Goal: Task Accomplishment & Management: Complete application form

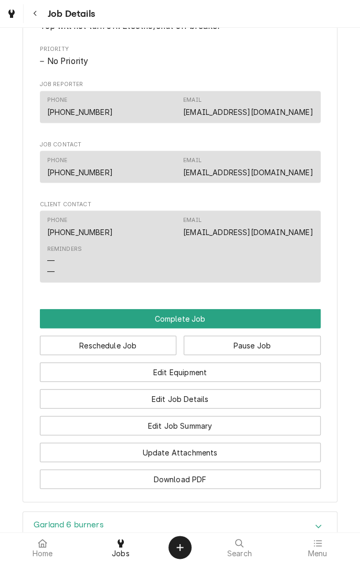
scroll to position [523, 0]
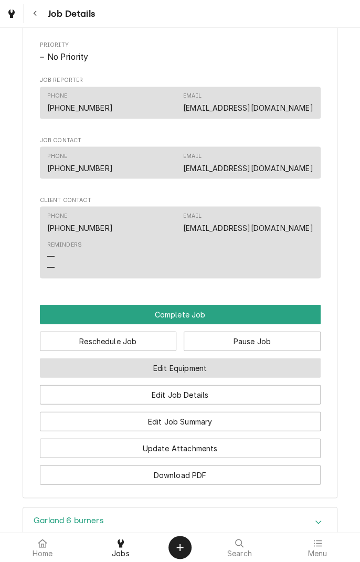
click at [221, 377] on button "Edit Equipment" at bounding box center [180, 367] width 281 height 19
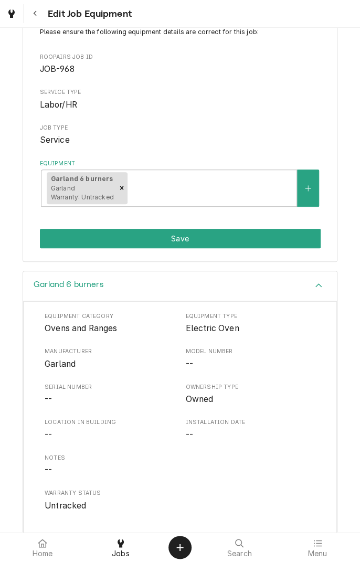
scroll to position [126, 0]
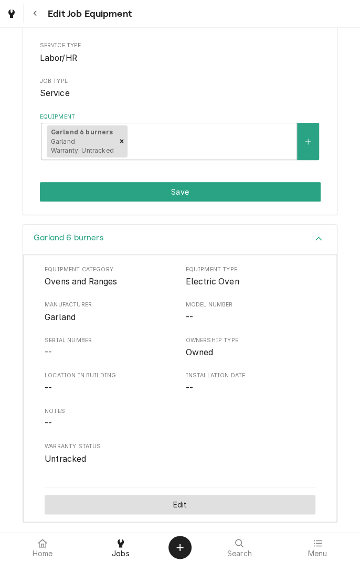
click at [199, 512] on button "Edit" at bounding box center [180, 504] width 271 height 19
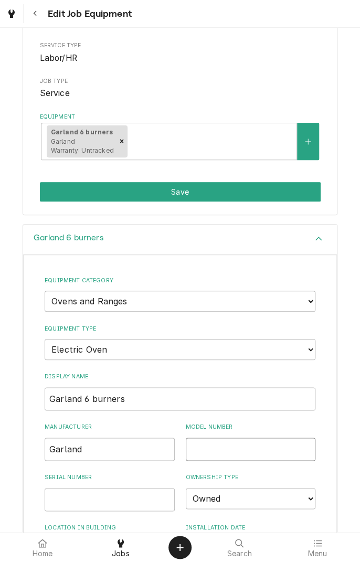
click at [242, 447] on input "Model Number" at bounding box center [251, 448] width 130 height 23
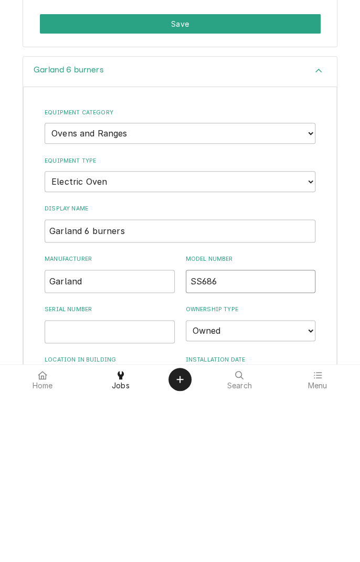
type input "SS686"
click at [104, 498] on input "Serial Number" at bounding box center [110, 499] width 130 height 23
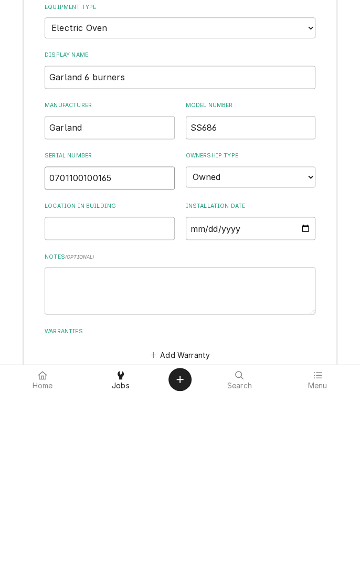
scroll to position [343, 0]
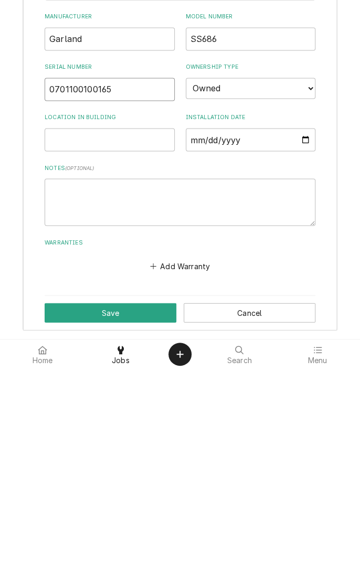
type input "0701100100165"
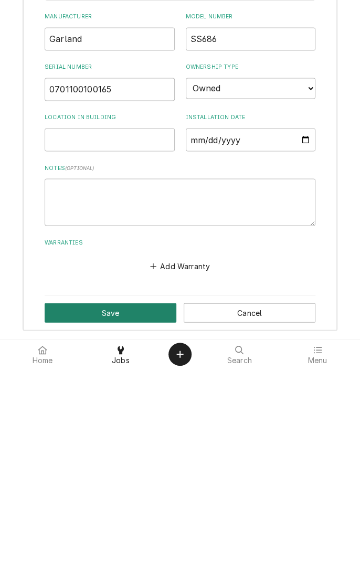
click at [113, 512] on button "Save" at bounding box center [111, 505] width 132 height 19
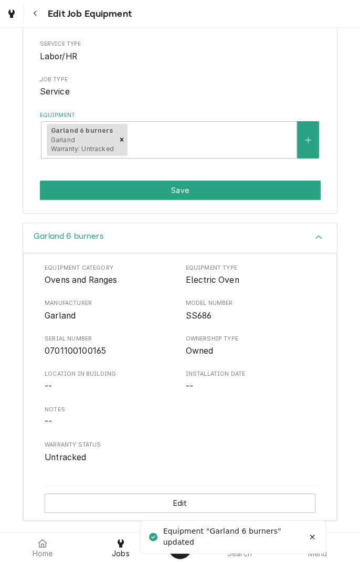
scroll to position [126, 0]
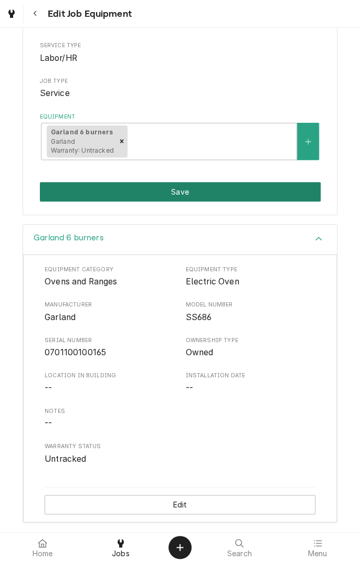
click at [250, 198] on button "Save" at bounding box center [180, 191] width 281 height 19
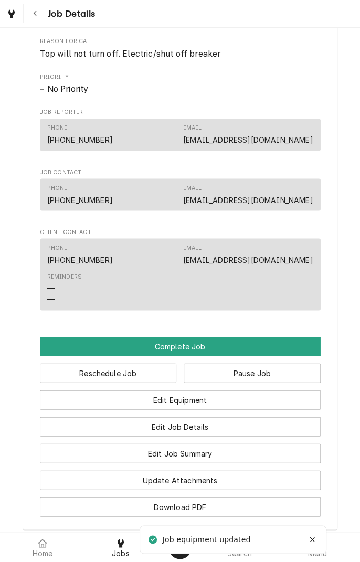
scroll to position [493, 0]
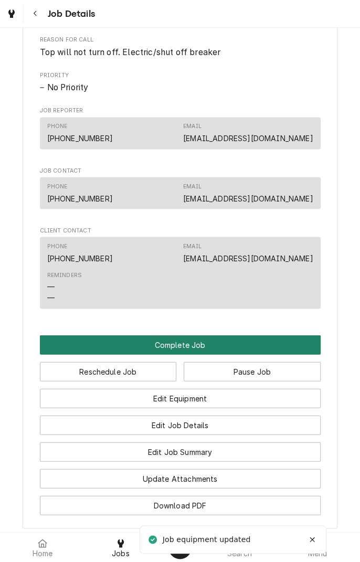
click at [206, 354] on button "Complete Job" at bounding box center [180, 344] width 281 height 19
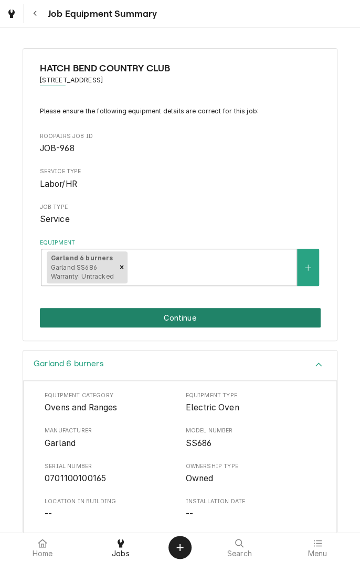
click at [191, 324] on button "Continue" at bounding box center [180, 317] width 281 height 19
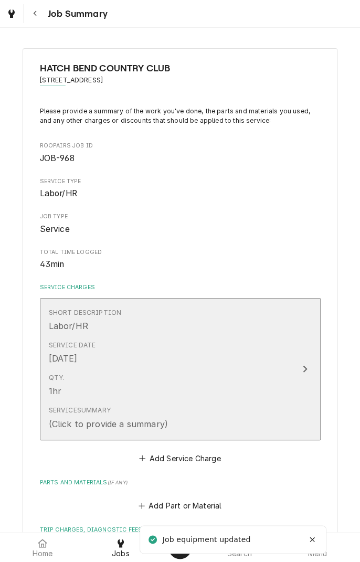
click at [294, 374] on button "Short Description Labor/HR Service Date Oct 14, 2025 Qty. 1hr Service Summary (…" at bounding box center [180, 369] width 281 height 142
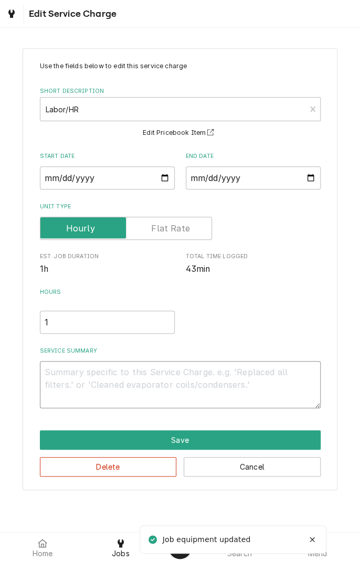
click at [190, 384] on textarea "Service Summary" at bounding box center [180, 384] width 281 height 47
type textarea "x"
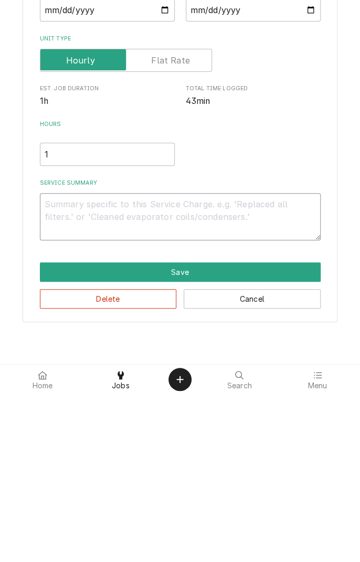
type textarea "D"
type textarea "x"
type textarea "Di"
type textarea "x"
type textarea "Dia"
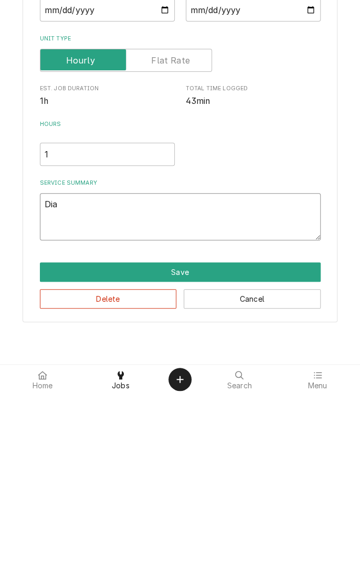
type textarea "x"
type textarea "Diagnosed"
type textarea "x"
type textarea "Diagnosed r"
type textarea "x"
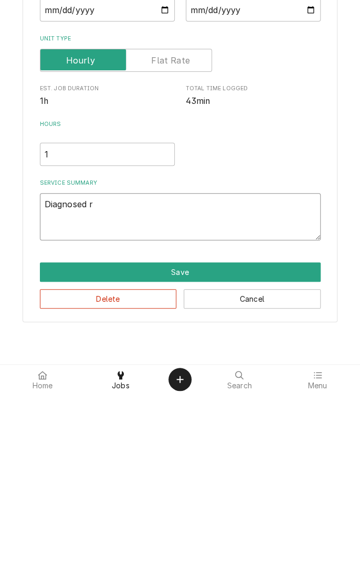
type textarea "Diagnosed ra"
type textarea "x"
type textarea "Diagnosed ran"
type textarea "x"
type textarea "Diagnosed rang"
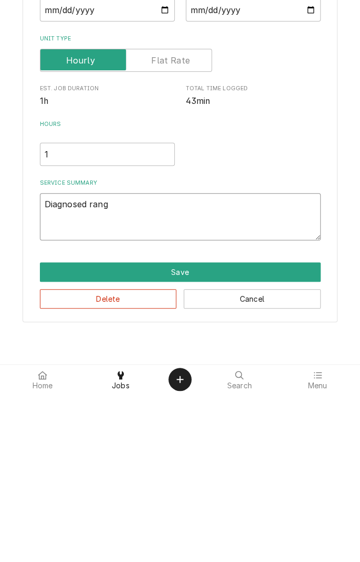
type textarea "x"
type textarea "Diagnosed range"
type textarea "x"
type textarea "Diagnosed range."
type textarea "x"
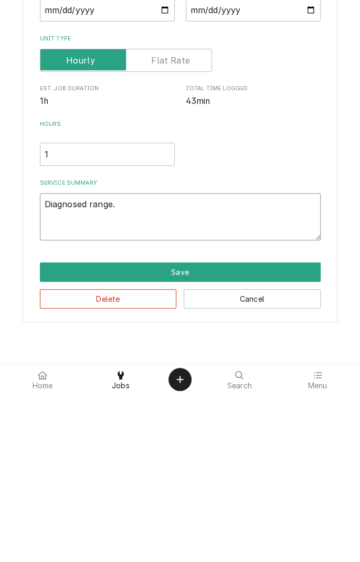
type textarea "Diagnosed range."
type textarea "x"
type textarea "Diagnosed range. F"
type textarea "x"
type textarea "Diagnosed range. Fr"
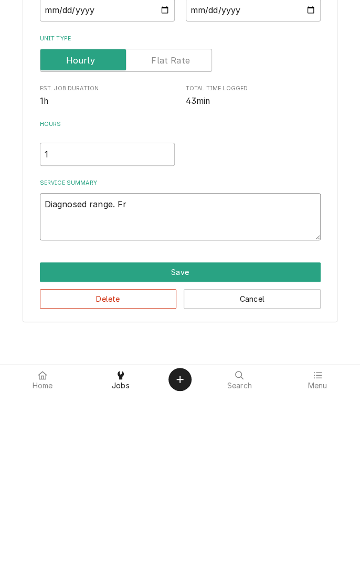
type textarea "x"
type textarea "Diagnosed range. Fro"
type textarea "x"
type textarea "Diagnosed range. Fron"
type textarea "x"
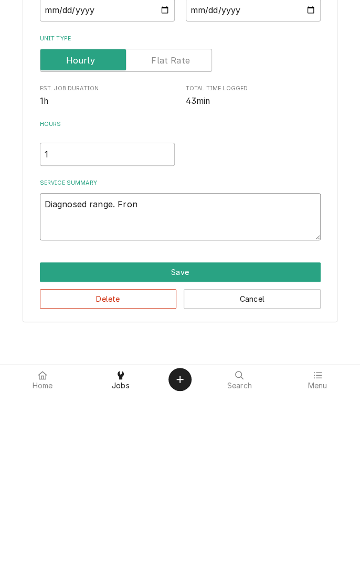
type textarea "Diagnosed range. Front"
type textarea "x"
type textarea "Diagnosed range. Front"
type textarea "x"
type textarea "Diagnosed range. Front l"
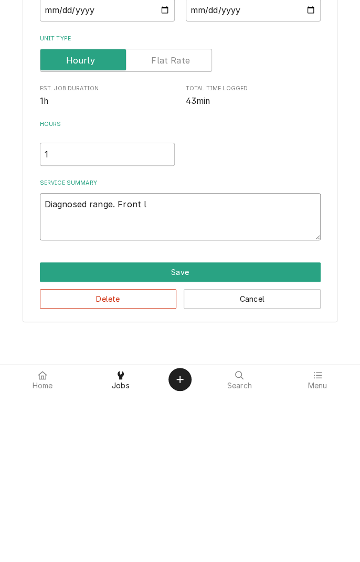
type textarea "x"
type textarea "Diagnosed range. Front le"
type textarea "x"
type textarea "Diagnosed range. Front lef"
type textarea "x"
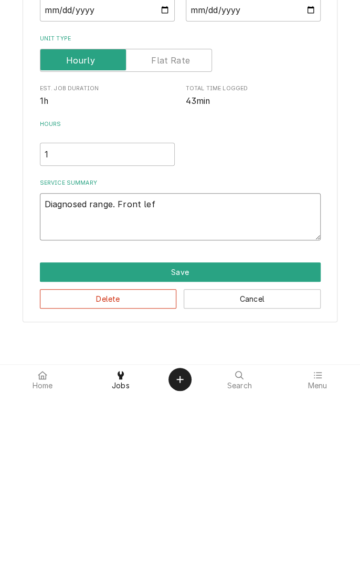
type textarea "Diagnosed range. Front left"
type textarea "x"
type textarea "Diagnosed range. Front left"
type textarea "x"
type textarea "Diagnosed range. Front left c"
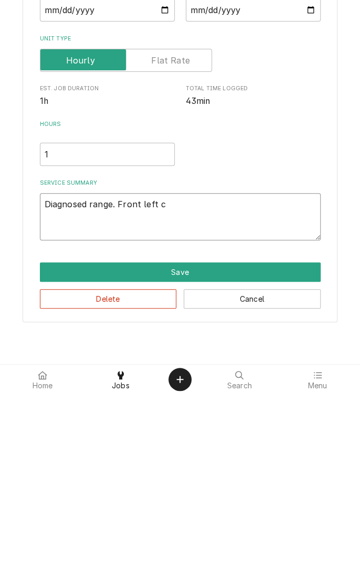
type textarea "x"
type textarea "Diagnosed range. Front left co"
type textarea "x"
type textarea "Diagnosed range. Front left con"
type textarea "x"
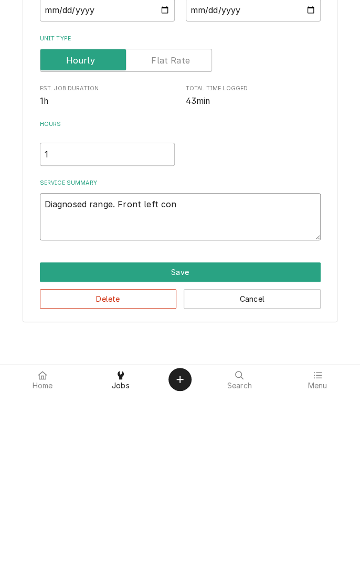
type textarea "Diagnosed range. Front left cont"
type textarea "x"
type textarea "Diagnosed range. Front left contr"
type textarea "x"
type textarea "Diagnosed range. Front left contro"
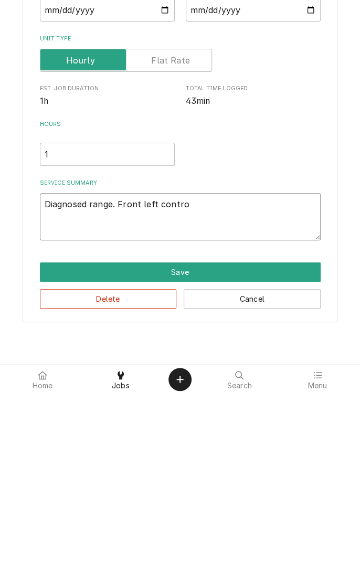
type textarea "x"
type textarea "Diagnosed range. Front left control"
type textarea "x"
type textarea "Diagnosed range. Front left controll"
type textarea "x"
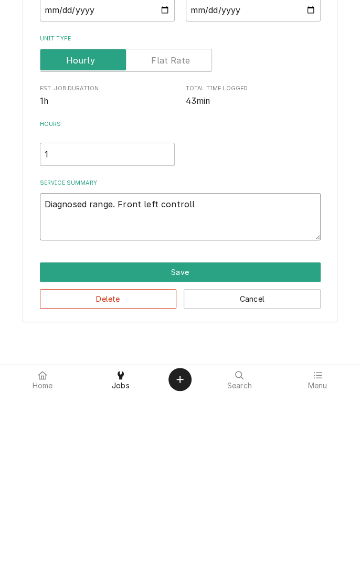
type textarea "Diagnosed range. Front left control"
type textarea "x"
type textarea "Diagnosed range. Front left control"
type textarea "x"
type textarea "Diagnosed range. Front left control f"
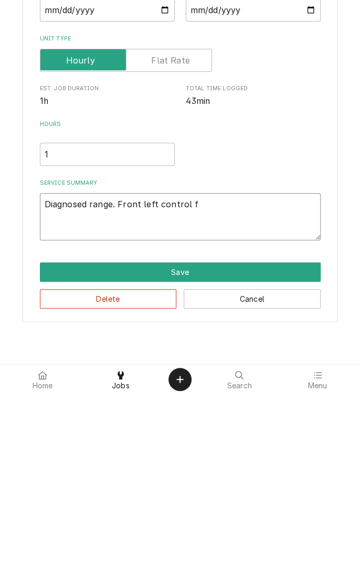
type textarea "x"
type textarea "Diagnosed range. Front left control fa"
type textarea "x"
type textarea "Diagnosed range. Front left control fai"
type textarea "x"
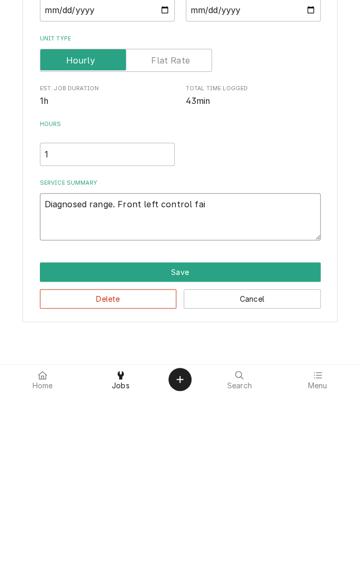
type textarea "Diagnosed range. Front left control fail"
type textarea "x"
type textarea "Diagnosed range. Front left control faile"
type textarea "x"
type textarea "Diagnosed range. Front left control failed"
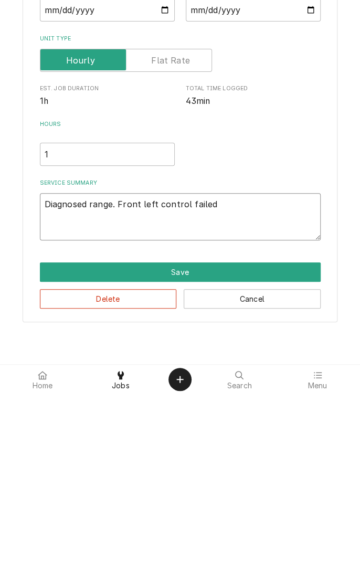
type textarea "x"
type textarea "Diagnosed range. Front left control failed."
type textarea "x"
type textarea "Diagnosed range. Front left control failed."
type textarea "x"
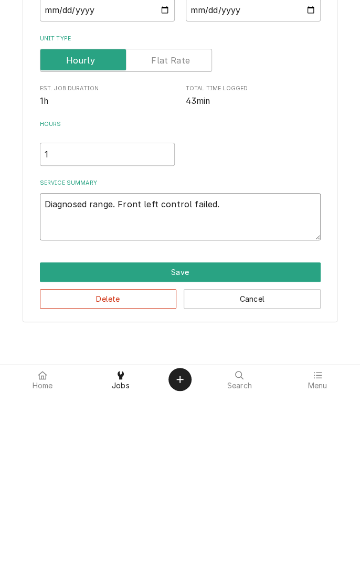
type textarea "Diagnosed range. Front left control failed. O"
type textarea "x"
type textarea "Diagnosed range. Front left control failed. Ov"
type textarea "x"
type textarea "Diagnosed range. Front left control failed. Ove"
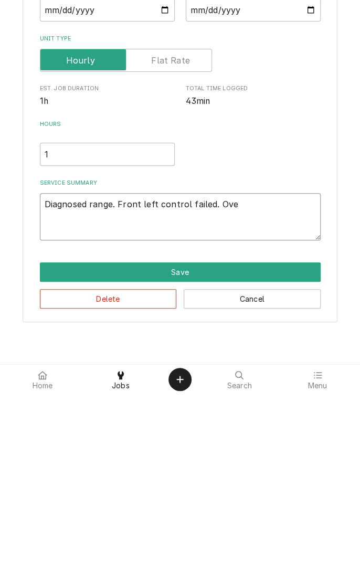
type textarea "x"
type textarea "Diagnosed range. Front left control failed. Oven"
type textarea "x"
type textarea "Diagnosed range. Front left control failed. Oven"
type textarea "x"
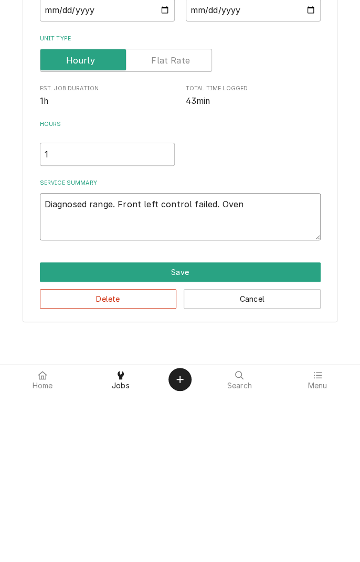
type textarea "Diagnosed range. Front left control failed. Oven t"
type textarea "x"
type textarea "Diagnosed range. Front left control failed. Oven th"
type textarea "x"
type textarea "Diagnosed range. Front left control failed. Oven the"
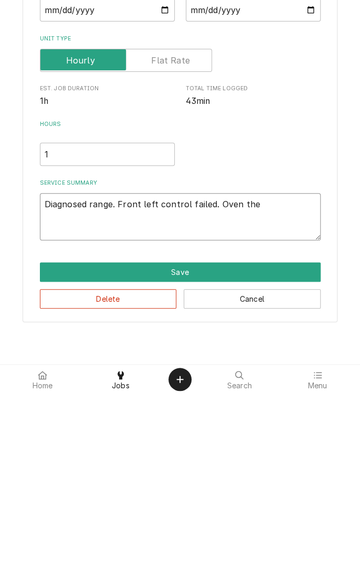
type textarea "x"
type textarea "Diagnosed range. Front left control failed. Oven ther"
type textarea "x"
type textarea "Diagnosed range. Front left control failed. Oven thermostat"
type textarea "x"
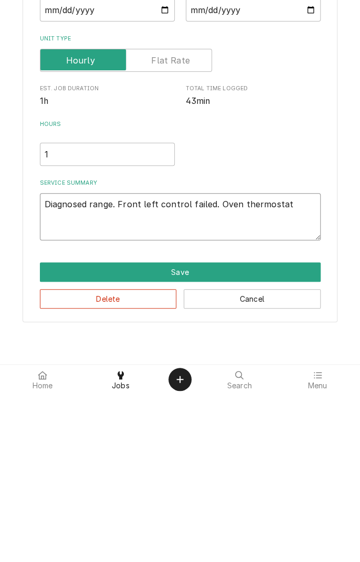
type textarea "Diagnosed range. Front left control failed. Oven thermostat f"
type textarea "x"
type textarea "Diagnosed range. Front left control failed. Oven thermostat fa"
type textarea "x"
type textarea "Diagnosed range. Front left control failed. Oven thermostat fai"
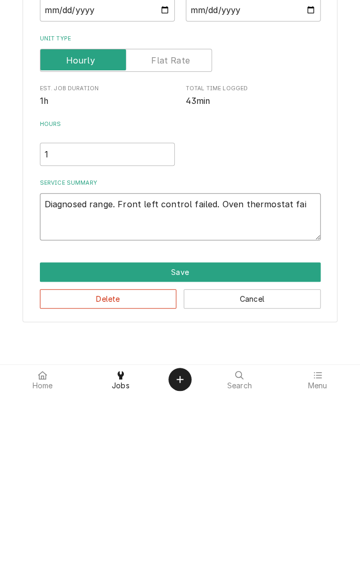
type textarea "x"
type textarea "Diagnosed range. Front left control failed. Oven thermostat fail"
type textarea "x"
type textarea "Diagnosed range. Front left control failed. Oven thermostat faile"
type textarea "x"
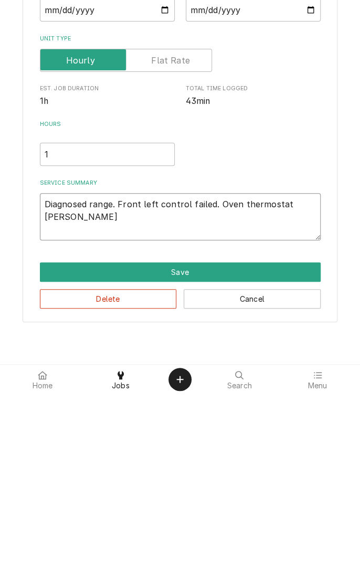
type textarea "Diagnosed range. Front left control failed. Oven thermostat failed"
type textarea "x"
type textarea "Diagnosed range. Front left control failed. Oven thermostat failed."
type textarea "x"
type textarea "Diagnosed range. Front left control failed. Oven thermostat failed."
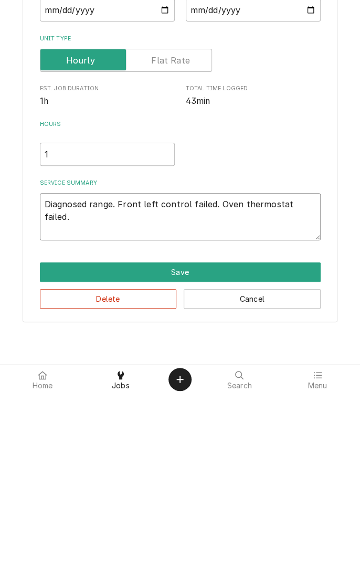
type textarea "x"
type textarea "Diagnosed range. Front left control failed. Oven thermostat failed. A"
type textarea "x"
type textarea "Diagnosed range. Front left control failed. Oven thermostat failed. Al"
type textarea "x"
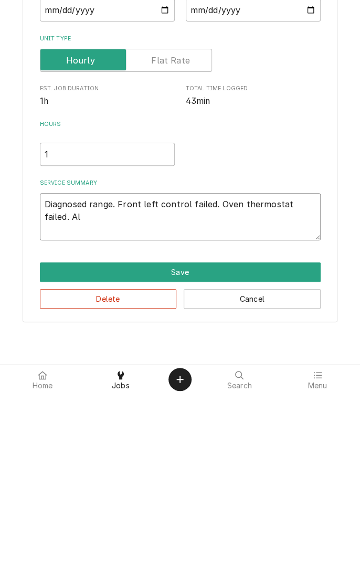
type textarea "Diagnosed range. Front left control failed. Oven thermostat failed. All"
type textarea "x"
type textarea "Diagnosed range. Front left control failed. Oven thermostat failed. All"
type textarea "x"
type textarea "Diagnosed range. Front left control failed. Oven thermostat failed. All o"
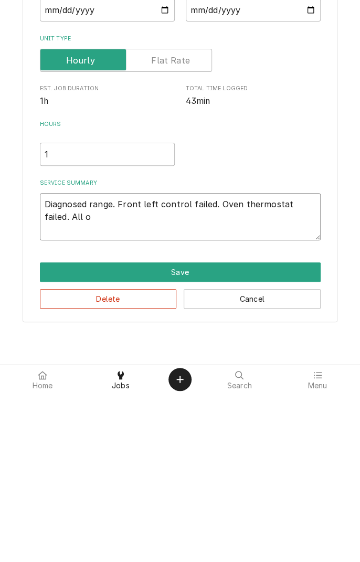
type textarea "x"
type textarea "Diagnosed range. Front left control failed. Oven thermostat failed. All ot"
type textarea "x"
type textarea "Diagnosed range. Front left control failed. Oven thermostat failed. All oth"
type textarea "x"
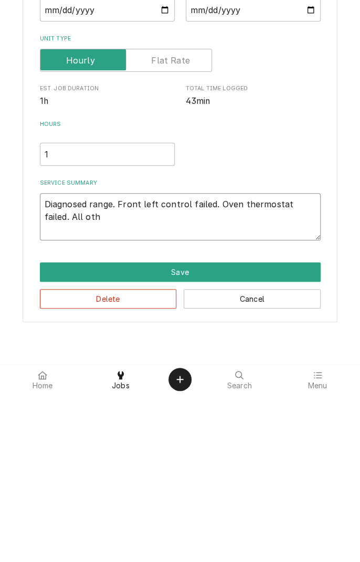
type textarea "Diagnosed range. Front left control failed. Oven thermostat failed. All othe"
type textarea "x"
type textarea "Diagnosed range. Front left control failed. Oven thermostat failed. All other"
type textarea "x"
type textarea "Diagnosed range. Front left control failed. Oven thermostat failed. All other"
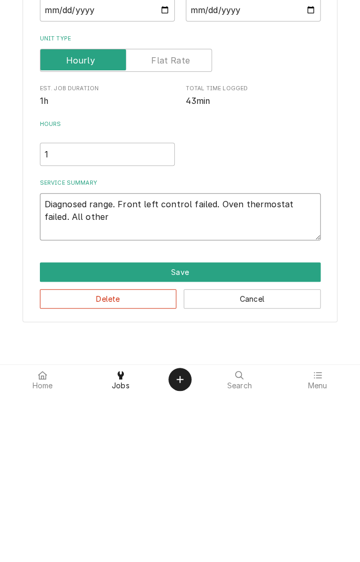
type textarea "x"
type textarea "Diagnosed range. Front left control failed. Oven thermostat failed. All other t"
type textarea "x"
type textarea "Diagnosed range. Front left control failed. Oven thermostat failed. All other to"
type textarea "x"
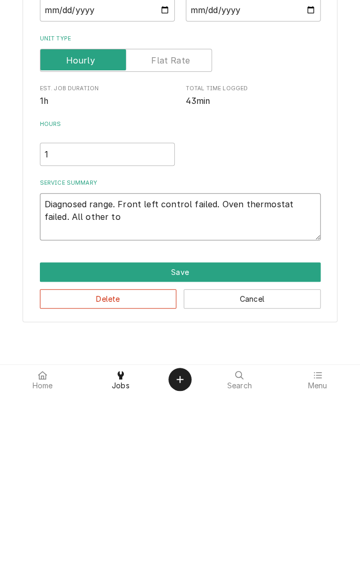
type textarea "Diagnosed range. Front left control failed. Oven thermostat failed. All other t…"
type textarea "x"
type textarea "Diagnosed range. Front left control failed. Oven thermostat failed. All other t…"
type textarea "x"
type textarea "Diagnosed range. Front left control failed. Oven thermostat failed. All other t…"
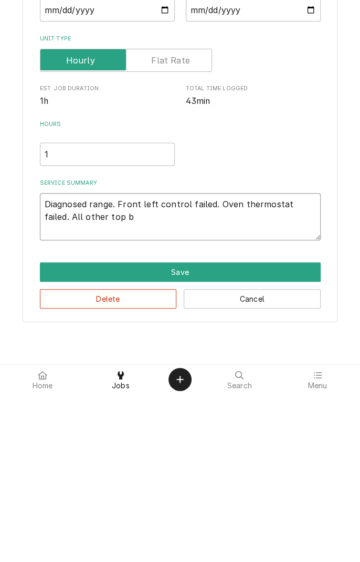
type textarea "x"
type textarea "Diagnosed range. Front left control failed. Oven thermostat failed. All other t…"
type textarea "x"
type textarea "Diagnosed range. Front left control failed. Oven thermostat failed. All other t…"
type textarea "x"
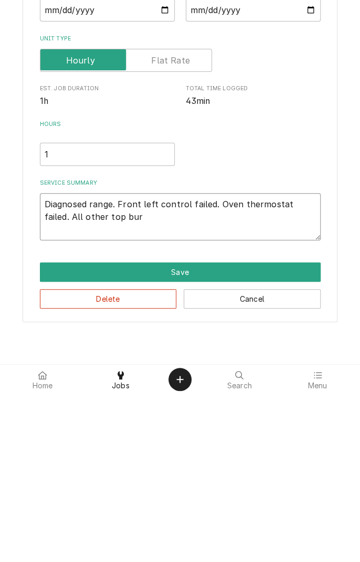
type textarea "Diagnosed range. Front left control failed. Oven thermostat failed. All other t…"
type textarea "x"
type textarea "Diagnosed range. Front left control failed. Oven thermostat failed. All other t…"
type textarea "x"
type textarea "Diagnosed range. Front left control failed. Oven thermostat failed. All other t…"
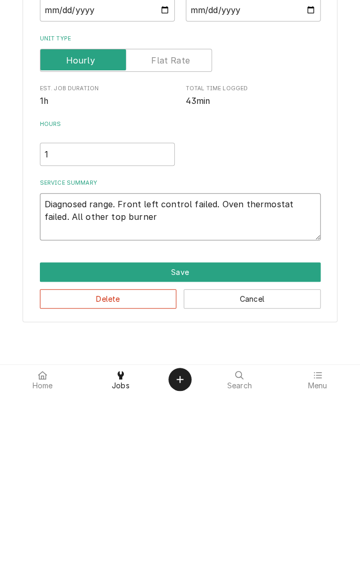
type textarea "x"
type textarea "Diagnosed range. Front left control failed. Oven thermostat failed. All other t…"
type textarea "x"
type textarea "Diagnosed range. Front left control failed. Oven thermostat failed. All other t…"
type textarea "x"
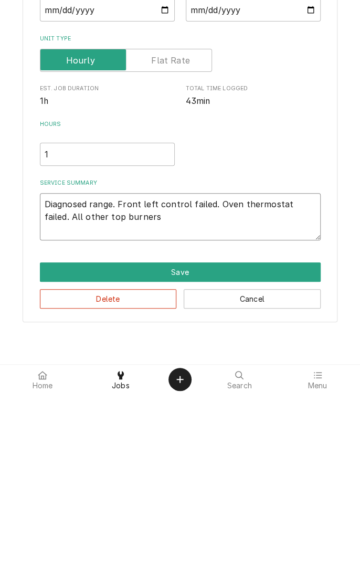
type textarea "Diagnosed range. Front left control failed. Oven thermostat failed. All other t…"
type textarea "x"
type textarea "Diagnosed range. Front left control failed. Oven thermostat failed. All other t…"
type textarea "x"
type textarea "Diagnosed range. Front left control failed. Oven thermostat failed. All other t…"
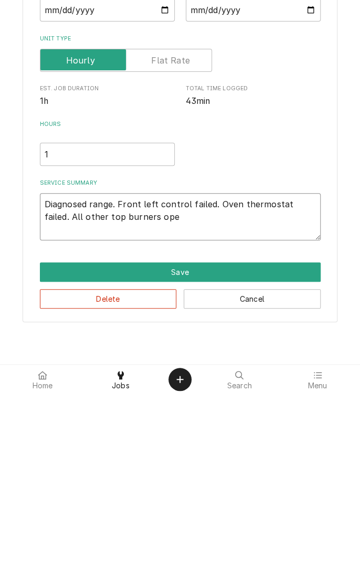
type textarea "x"
type textarea "Diagnosed range. Front left control failed. Oven thermostat failed. All other t…"
type textarea "x"
type textarea "Diagnosed range. Front left control failed. Oven thermostat failed. All other t…"
type textarea "x"
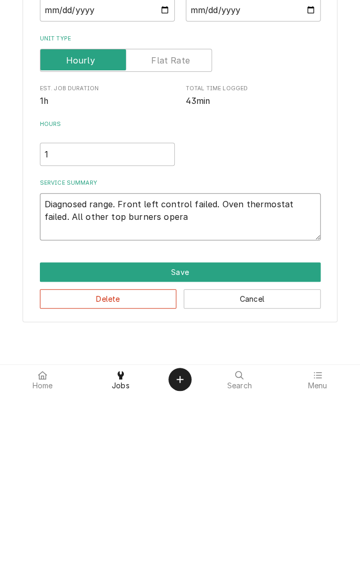
type textarea "Diagnosed range. Front left control failed. Oven thermostat failed. All other t…"
type textarea "x"
type textarea "Diagnosed range. Front left control failed. Oven thermostat failed. All other t…"
type textarea "x"
type textarea "Diagnosed range. Front left control failed. Oven thermostat failed. All other t…"
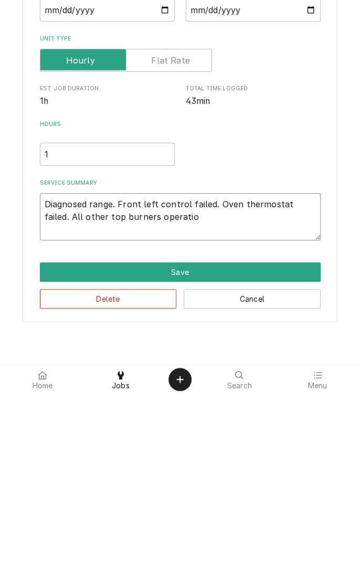
type textarea "x"
type textarea "Diagnosed range. Front left control failed. Oven thermostat failed. All other t…"
type textarea "x"
type textarea "Diagnosed range. Front left control failed. Oven thermostat failed. All other t…"
type textarea "x"
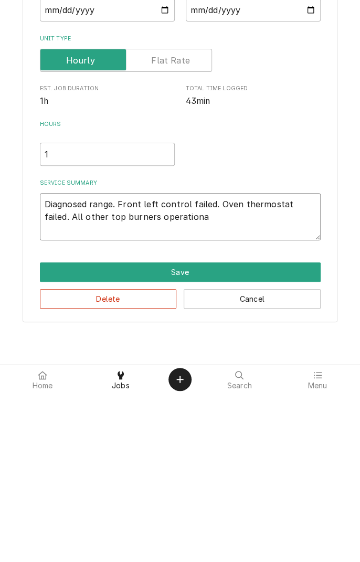
type textarea "Diagnosed range. Front left control failed. Oven thermostat failed. All other t…"
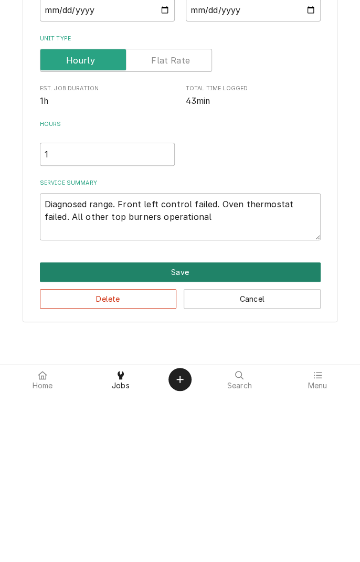
click at [183, 445] on button "Save" at bounding box center [180, 439] width 281 height 19
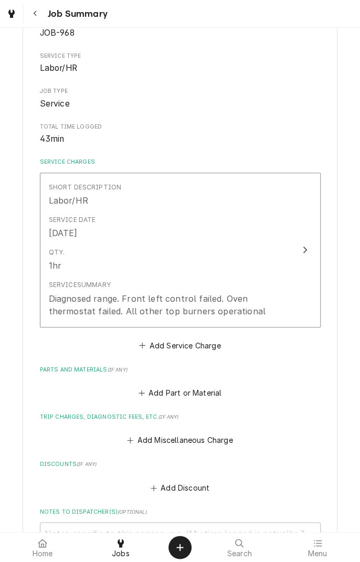
scroll to position [126, 0]
click at [202, 434] on button "Add Miscellaneous Charge" at bounding box center [179, 439] width 109 height 15
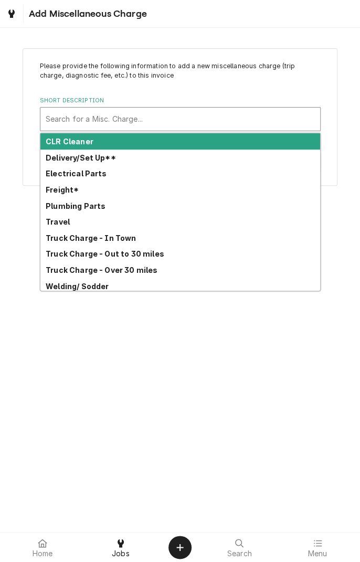
click at [62, 225] on strong "Travel" at bounding box center [58, 221] width 24 height 9
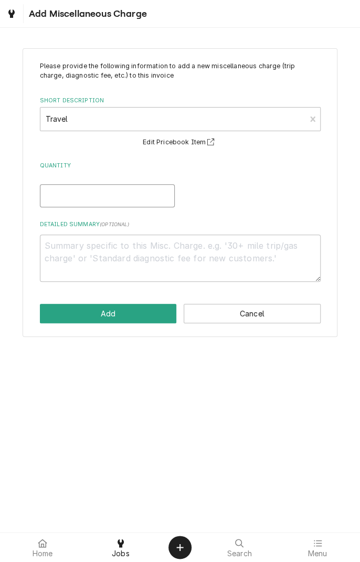
click at [122, 205] on input "Quantity" at bounding box center [107, 195] width 135 height 23
type textarea "x"
type input "1"
type textarea "x"
type input "1"
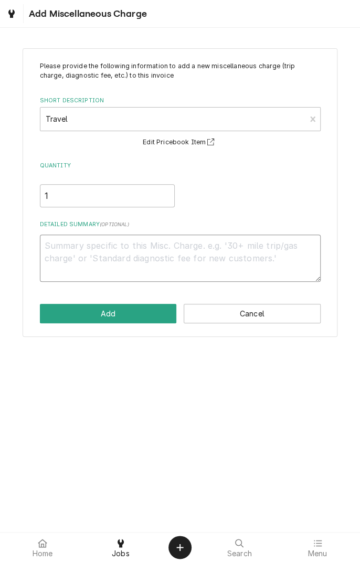
click at [192, 248] on textarea "Detailed Summary ( optional )" at bounding box center [180, 257] width 281 height 47
type textarea "x"
type textarea "1"
type textarea "x"
type textarea "10"
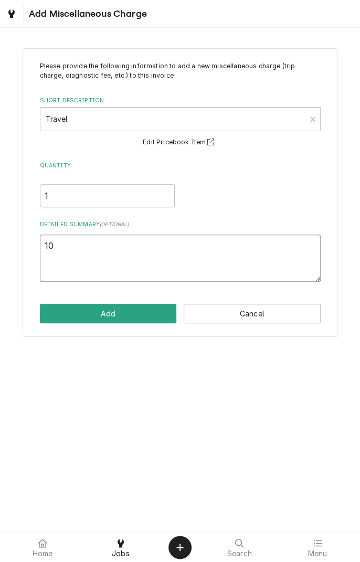
type textarea "x"
type textarea "10/"
type textarea "x"
type textarea "10/1"
type textarea "x"
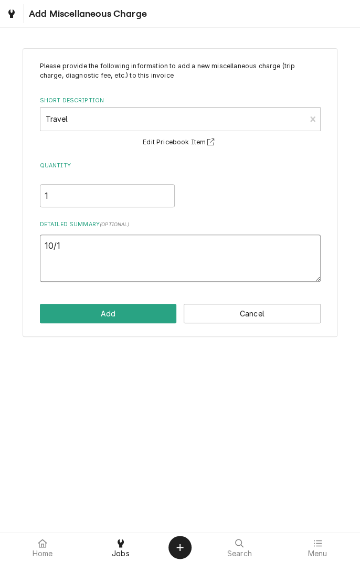
type textarea "10/13"
type textarea "x"
type textarea "10/13/"
type textarea "x"
type textarea "10/13/2"
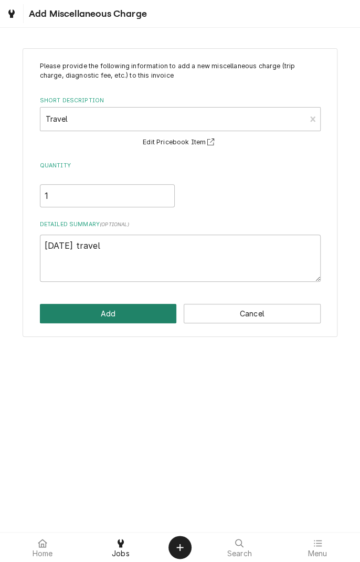
click at [129, 317] on button "Add" at bounding box center [108, 313] width 137 height 19
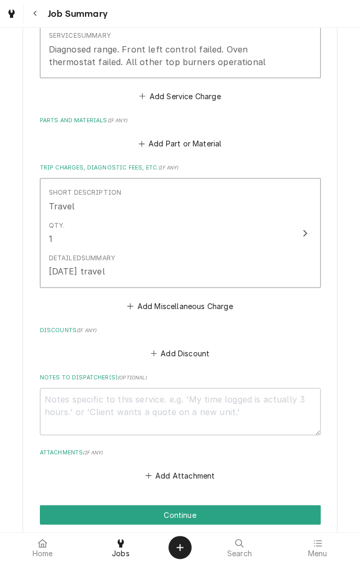
scroll to position [382, 0]
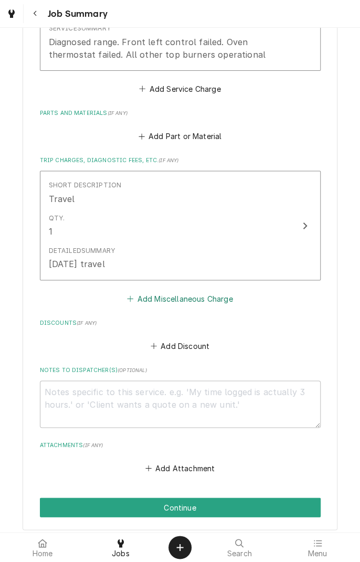
click at [202, 305] on button "Add Miscellaneous Charge" at bounding box center [179, 298] width 109 height 15
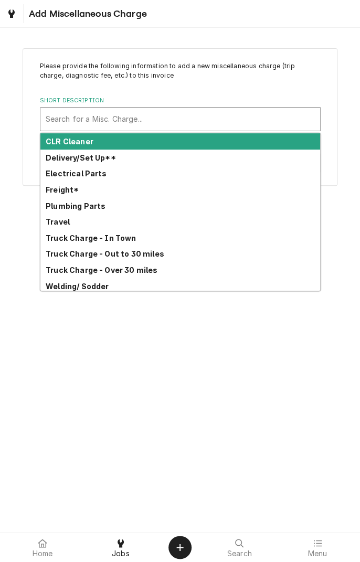
click at [153, 258] on strong "Truck Charge - Out to 30 miles" at bounding box center [105, 253] width 119 height 9
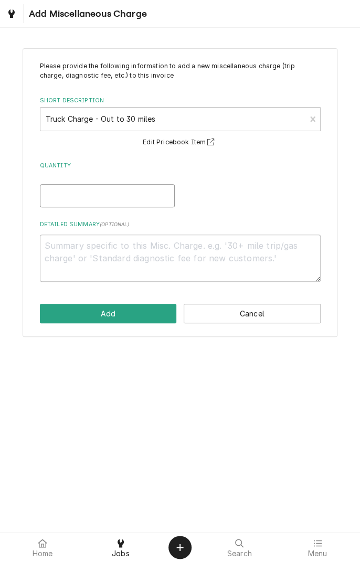
click at [150, 200] on input "Quantity" at bounding box center [107, 195] width 135 height 23
click at [179, 250] on textarea "Detailed Summary ( optional )" at bounding box center [180, 257] width 281 height 47
click at [135, 312] on button "Add" at bounding box center [108, 313] width 137 height 19
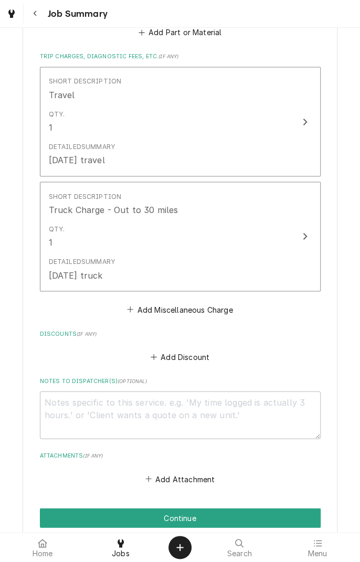
scroll to position [602, 0]
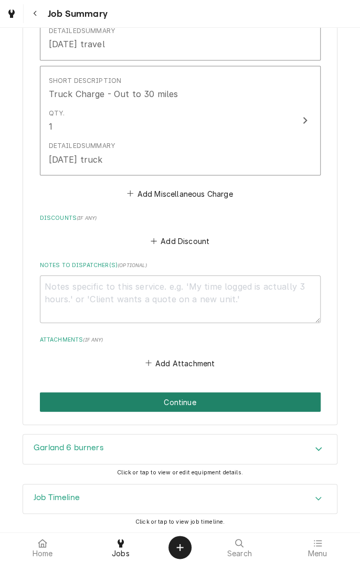
click at [195, 403] on button "Continue" at bounding box center [180, 401] width 281 height 19
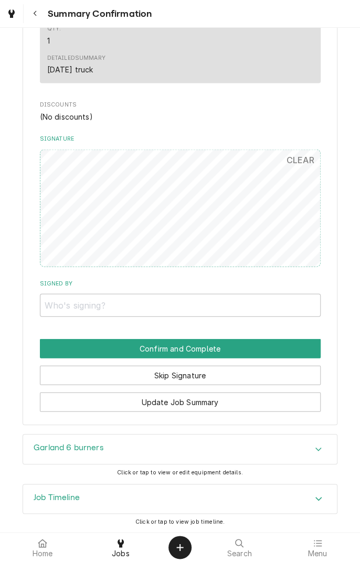
scroll to position [571, 0]
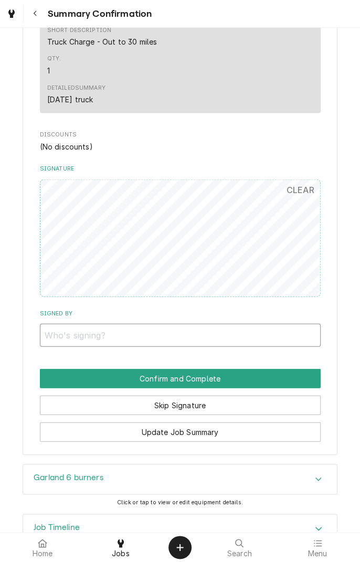
click at [273, 338] on input "Signed By" at bounding box center [180, 334] width 281 height 23
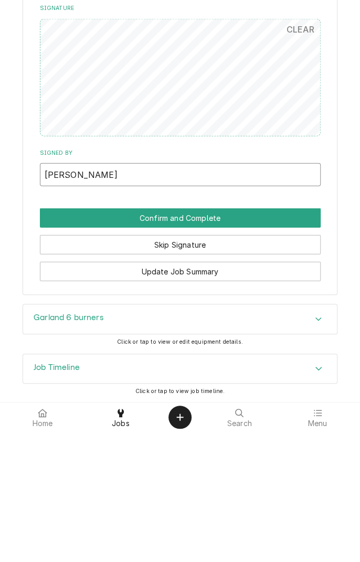
type input "[PERSON_NAME]"
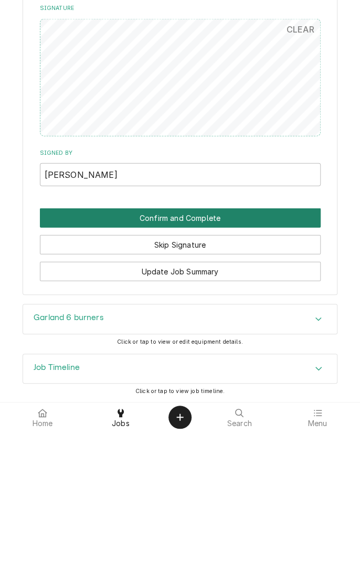
click at [209, 351] on button "Confirm and Complete" at bounding box center [180, 347] width 281 height 19
